Goal: Task Accomplishment & Management: Manage account settings

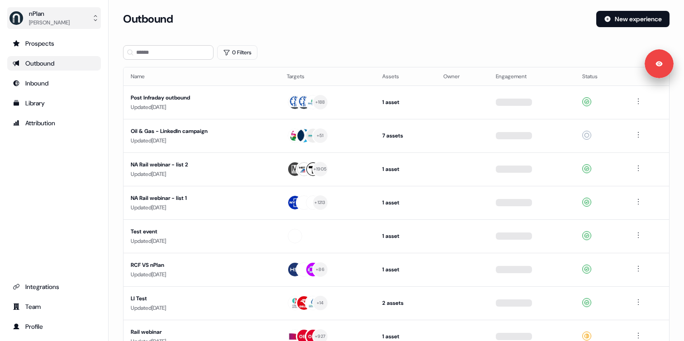
click at [61, 20] on div "Yuriy Mikitchenko" at bounding box center [49, 22] width 41 height 9
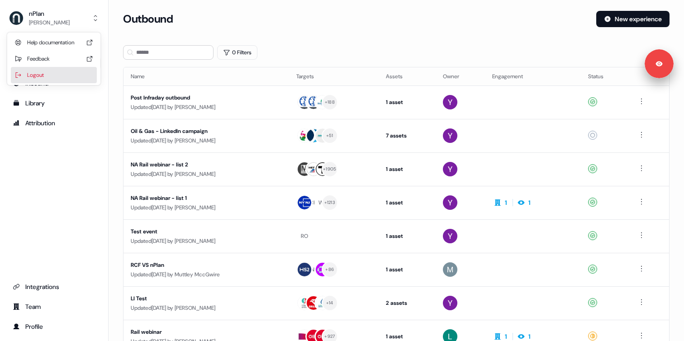
click at [55, 76] on div "Logout" at bounding box center [54, 75] width 86 height 16
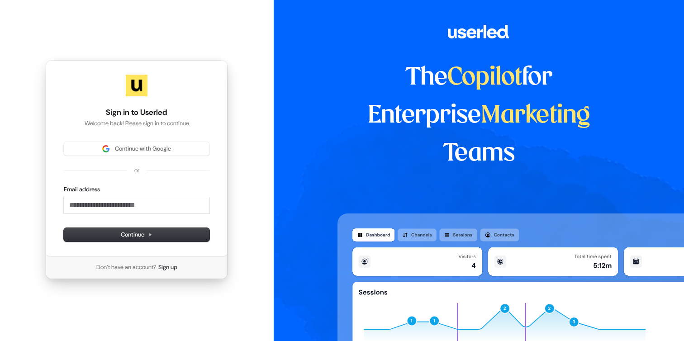
click at [104, 156] on div "Continue with Google or Email address Continue" at bounding box center [137, 191] width 146 height 99
click at [105, 152] on span "Continue with Google" at bounding box center [136, 149] width 135 height 8
